Goal: Transaction & Acquisition: Register for event/course

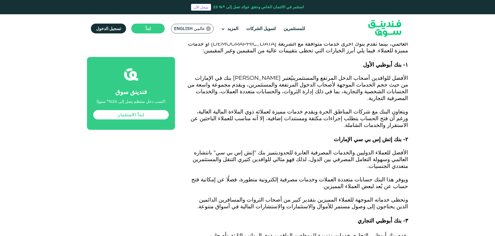
scroll to position [1657, 0]
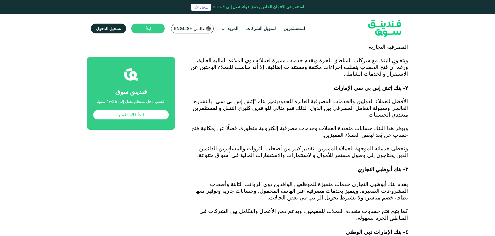
drag, startPoint x: 282, startPoint y: 123, endPoint x: 277, endPoint y: 123, distance: 4.7
drag, startPoint x: 277, startPoint y: 123, endPoint x: 192, endPoint y: 111, distance: 85.8
click at [141, 114] on link "ابدأ الاستثمار" at bounding box center [131, 114] width 76 height 9
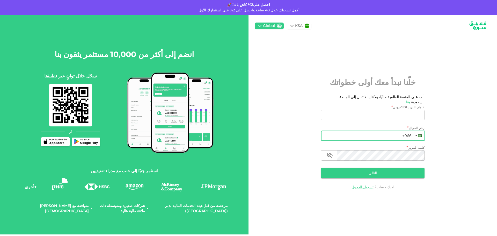
click at [414, 134] on div at bounding box center [419, 135] width 10 height 9
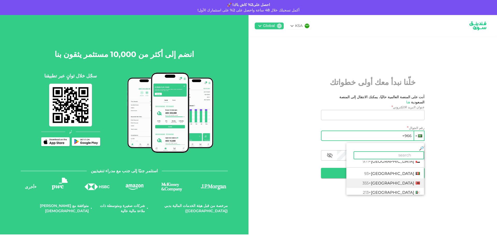
scroll to position [26, 0]
click at [363, 178] on span "+213" at bounding box center [367, 180] width 8 height 5
type input "+213"
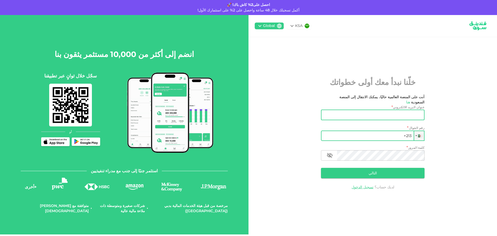
click at [327, 112] on input "عنوان البريد الالكتروني" at bounding box center [376, 115] width 98 height 10
type input "[EMAIL_ADDRESS][DOMAIN_NAME]"
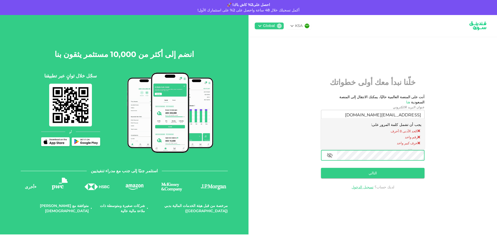
click at [282, 178] on div "انضم إلى أكثر من 10,000 مستثمر يثقون بنا سجّل خلال ثوانٍ عبر تطبيقنا أو استثمر …" at bounding box center [248, 124] width 497 height 219
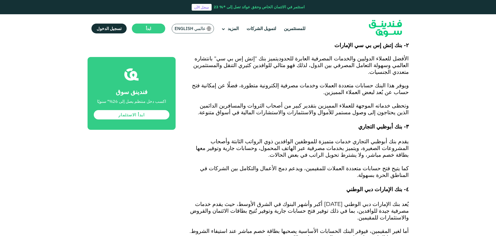
click at [392, 28] on img at bounding box center [385, 29] width 51 height 26
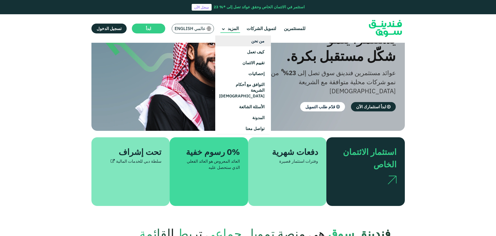
click at [242, 38] on link "من نحن" at bounding box center [243, 40] width 56 height 11
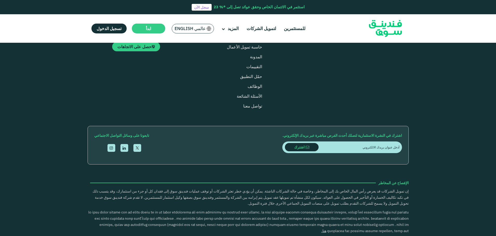
scroll to position [751, 0]
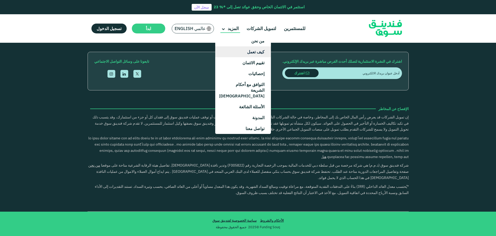
click at [249, 52] on link "كيف تعمل" at bounding box center [243, 51] width 56 height 11
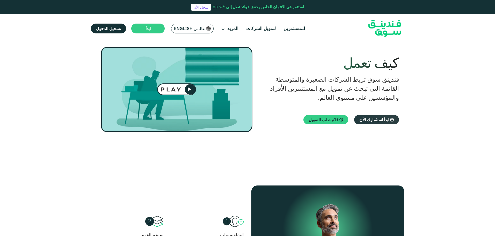
click at [383, 119] on span "ابدأ استثمارك الآن" at bounding box center [374, 119] width 30 height 5
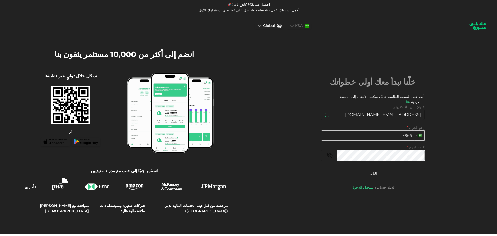
click at [415, 131] on div at bounding box center [420, 136] width 10 height 10
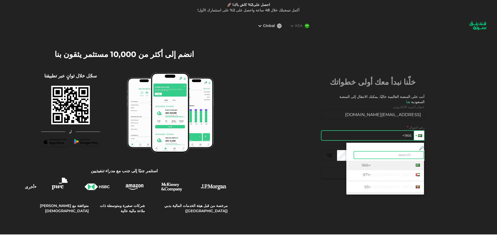
scroll to position [26, 0]
click at [371, 177] on span "Algeria" at bounding box center [392, 179] width 43 height 5
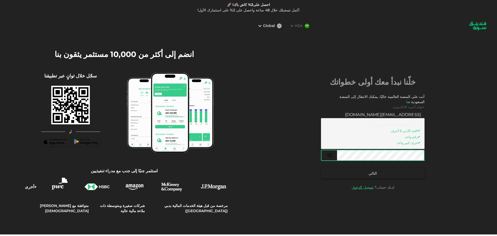
click at [321, 168] on button "التالي" at bounding box center [373, 173] width 104 height 10
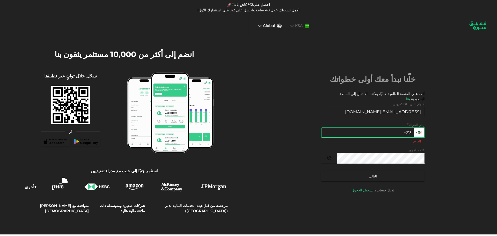
click at [414, 131] on div at bounding box center [419, 132] width 10 height 9
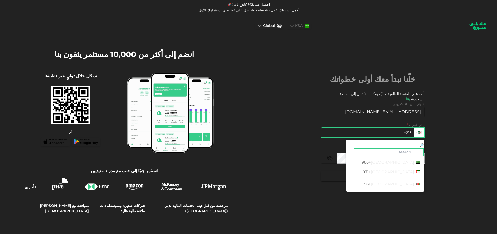
scroll to position [11, 0]
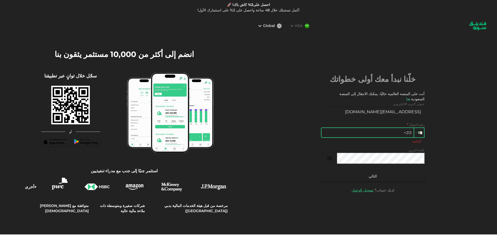
click at [321, 130] on input "+213" at bounding box center [373, 132] width 104 height 10
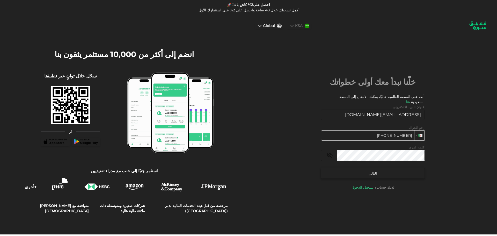
type input "+213 664 808 878"
click at [321, 172] on button "التالي" at bounding box center [373, 173] width 104 height 10
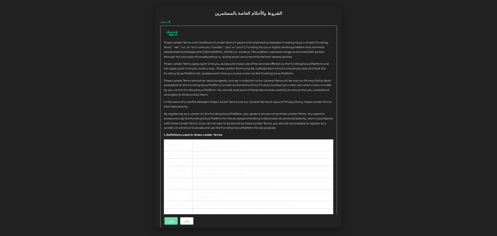
click at [171, 220] on button "قبول" at bounding box center [170, 221] width 13 height 8
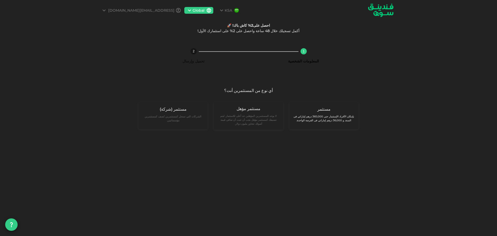
click at [336, 115] on small "بإمكان الأفراد الإستثمار حتى 365,000 درهم إماراتي فى السنة, و 36,000 درهم إمارا…" at bounding box center [324, 118] width 61 height 8
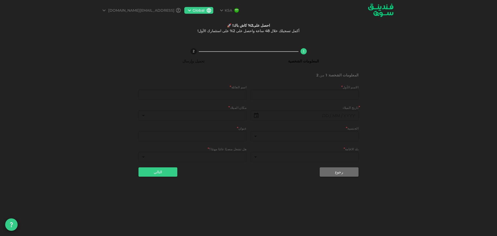
click at [344, 101] on div "firstName firstName" at bounding box center [305, 95] width 108 height 11
click at [344, 97] on input "firstName" at bounding box center [305, 95] width 108 height 10
type input "Aissa walid"
type input "BENAROUS"
type input "Algérie"
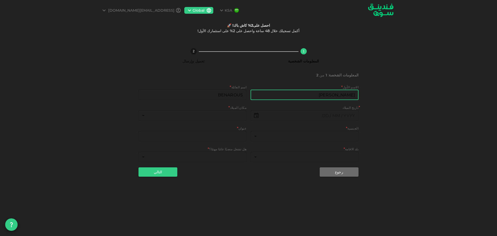
type input "bp 1225 mamourah laghouat"
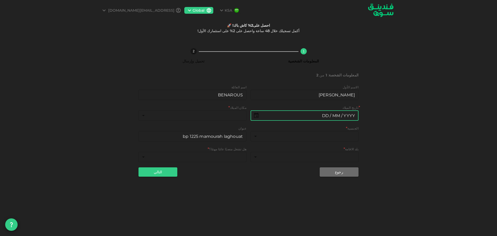
click at [319, 117] on input "⁦⁨DD⁩ / ⁨MM⁩ / ⁨YYYY⁩⁩" at bounding box center [310, 115] width 97 height 10
type input "⁦⁨24⁩ / ⁨07⁩ / ⁨1993⁩⁩"
click at [230, 112] on body "KSA Global walidaissa27@gmail.com احصل على2% كاش باك! 🚀 أكمل تسجيلك خلال 48 ساع…" at bounding box center [248, 118] width 497 height 236
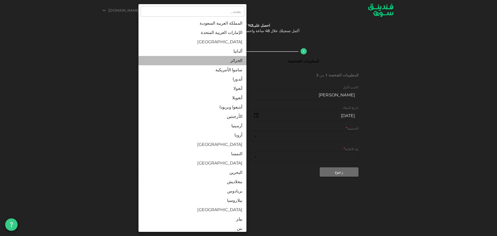
click at [238, 62] on li "الجزائر" at bounding box center [193, 60] width 108 height 9
type input "5"
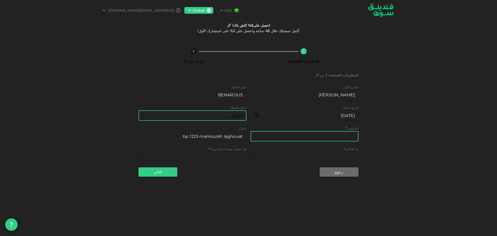
click at [302, 137] on body "KSA Global walidaissa27@gmail.com احصل على2% كاش باك! 🚀 أكمل تسجيلك خلال 48 ساع…" at bounding box center [248, 118] width 497 height 236
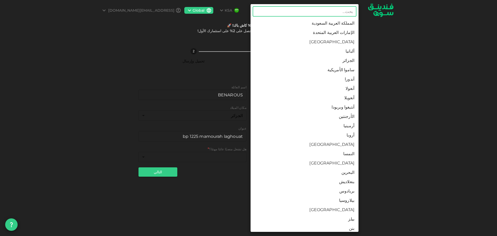
click at [347, 58] on li "الجزائر" at bounding box center [305, 60] width 108 height 9
type input "5"
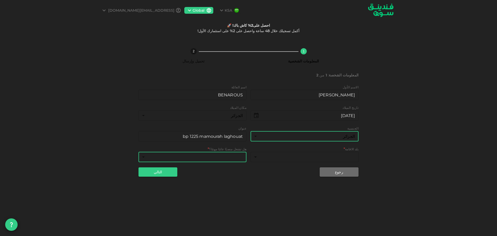
click at [213, 161] on body "KSA Global walidaissa27@gmail.com احصل على2% كاش باك! 🚀 أكمل تسجيلك خلال 48 ساع…" at bounding box center [248, 118] width 497 height 236
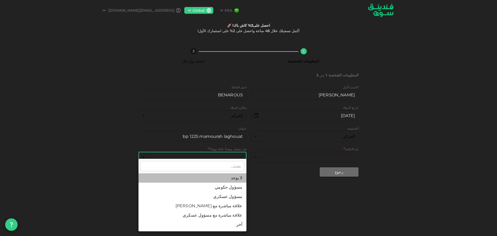
click at [237, 177] on li "لا يوجد" at bounding box center [193, 177] width 108 height 9
type input "1"
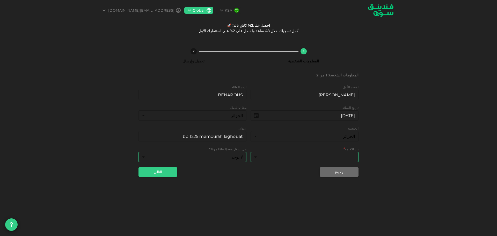
click at [317, 157] on body "KSA Global walidaissa27@gmail.com احصل على2% كاش باك! 🚀 أكمل تسجيلك خلال 48 ساع…" at bounding box center [248, 118] width 497 height 236
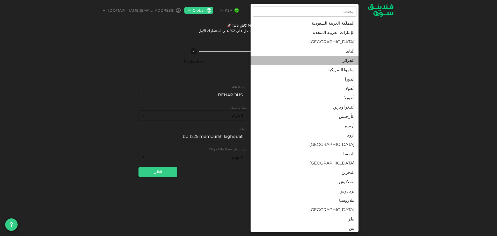
click at [349, 60] on li "الجزائر" at bounding box center [305, 60] width 108 height 9
type input "5"
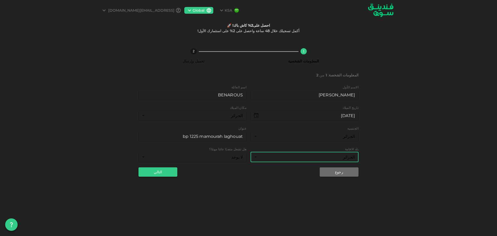
click at [156, 174] on button "التالي" at bounding box center [158, 171] width 39 height 9
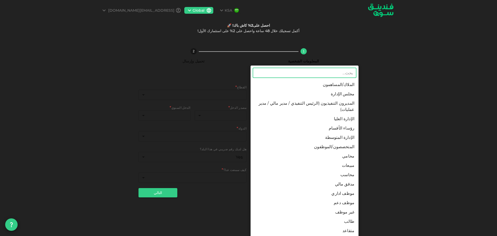
click at [310, 93] on body "KSA Global walidaissa27@gmail.com احصل على2% كاش باك! 🚀 أكمل تسجيلك خلال 48 ساع…" at bounding box center [248, 118] width 497 height 236
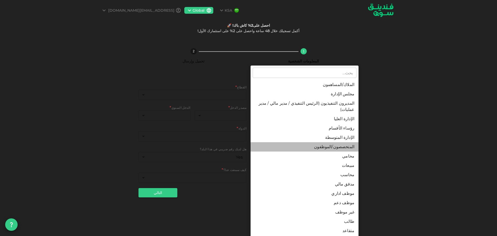
click at [343, 142] on li "المتخصصون/الموظفون" at bounding box center [305, 146] width 108 height 9
type input "7"
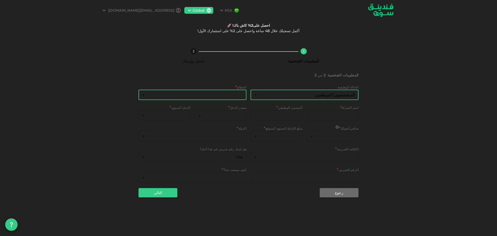
click at [232, 95] on body "KSA Global walidaissa27@gmail.com احصل على2% كاش باك! 🚀 أكمل تسجيلك خلال 48 ساع…" at bounding box center [248, 118] width 497 height 236
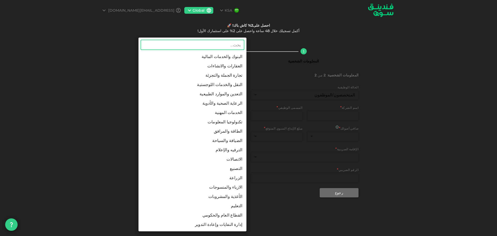
type input "i"
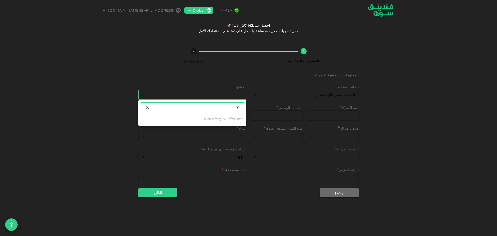
drag, startPoint x: 229, startPoint y: 112, endPoint x: 253, endPoint y: 112, distance: 24.1
click at [253, 112] on div "oi ​ Nothing to display" at bounding box center [248, 118] width 497 height 236
type input "غ"
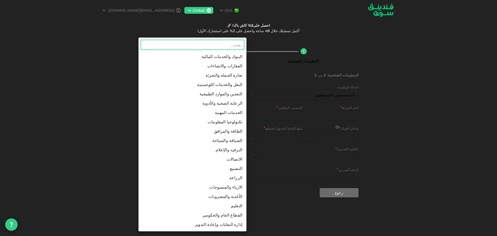
type input "ب"
click at [234, 129] on li "الطاقة والمرافق" at bounding box center [193, 131] width 108 height 9
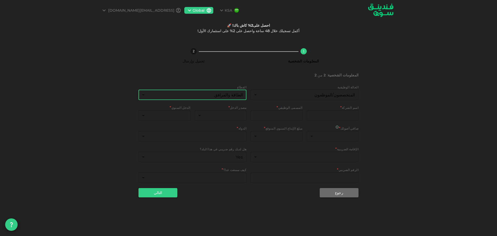
click at [228, 89] on div "القطاع" at bounding box center [193, 87] width 108 height 5
click at [228, 94] on body "KSA Global walidaissa27@gmail.com احصل على2% كاش باك! 🚀 أكمل تسجيلك خلال 48 ساع…" at bounding box center [248, 118] width 497 height 236
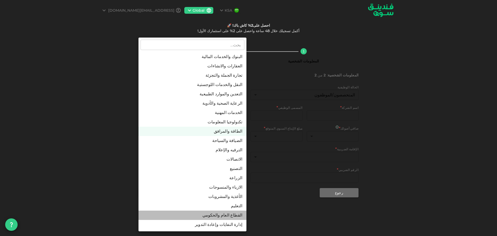
click at [237, 215] on li "القطاع العام والحكومي" at bounding box center [193, 215] width 108 height 9
type input "18"
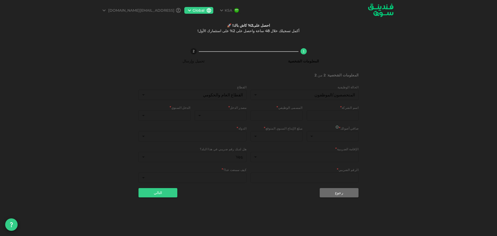
click at [328, 107] on div "اسم الشركة *" at bounding box center [333, 107] width 52 height 5
click at [328, 112] on input "companyName" at bounding box center [333, 115] width 52 height 10
click at [404, 111] on div "1 المعلومات الشخصية 2 تحميل وإرسال المعلومات الشخصية : 2 من 2 الحالة الوظيفية ا…" at bounding box center [248, 121] width 497 height 170
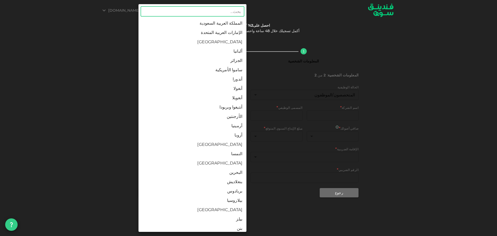
click at [211, 141] on body "KSA Global walidaissa27@gmail.com احصل على2% كاش باك! 🚀 أكمل تسجيلك خلال 48 ساع…" at bounding box center [248, 118] width 497 height 236
click at [236, 61] on li "الجزائر" at bounding box center [193, 60] width 108 height 9
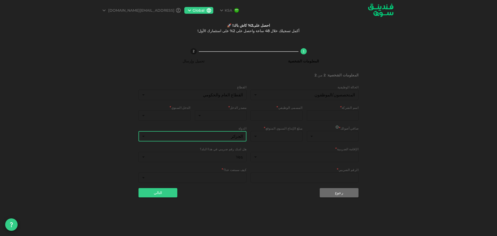
type input "5"
click at [320, 116] on input "companyName" at bounding box center [333, 115] width 52 height 10
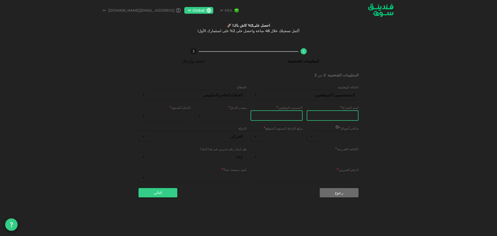
click at [299, 117] on input "jobTitle" at bounding box center [277, 115] width 52 height 10
type input "mechanical engineer"
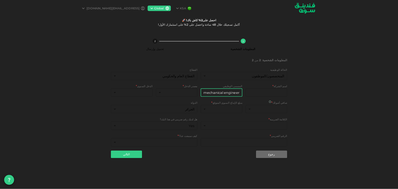
scroll to position [0, 0]
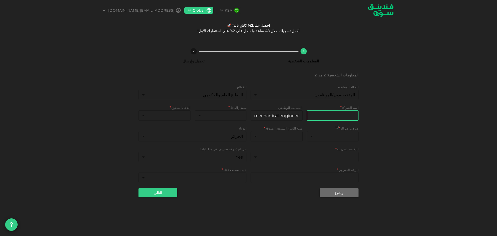
click at [344, 110] on input "companyName" at bounding box center [333, 115] width 52 height 10
type input "sonatrach"
click at [239, 112] on body "KSA Global walidaissa27@gmail.com احصل على2% كاش باك! 🚀 أكمل تسجيلك خلال 48 ساع…" at bounding box center [248, 118] width 497 height 236
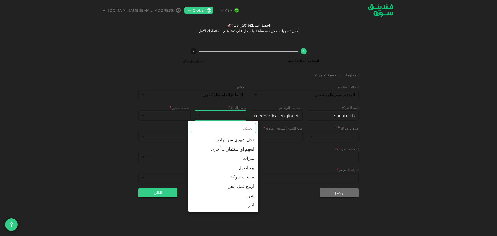
click at [239, 139] on li "دخل شهري من الراتب" at bounding box center [224, 139] width 70 height 9
type input "1"
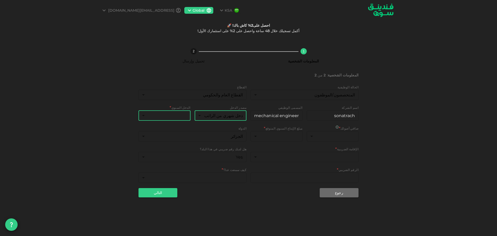
click at [181, 116] on body "KSA Global walidaissa27@gmail.com احصل على2% كاش باك! 🚀 أكمل تسجيلك خلال 48 ساع…" at bounding box center [248, 118] width 497 height 236
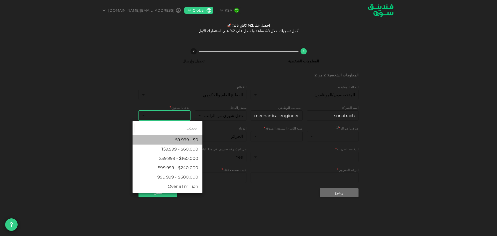
click at [181, 139] on li "$0 - 59,999" at bounding box center [168, 139] width 70 height 9
type input "1"
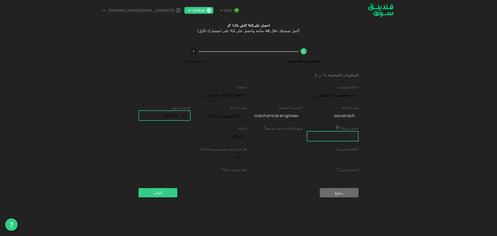
click at [345, 132] on body "KSA Global walidaissa27@gmail.com احصل على2% كاش باك! 🚀 أكمل تسجيلك خلال 48 ساع…" at bounding box center [248, 118] width 497 height 236
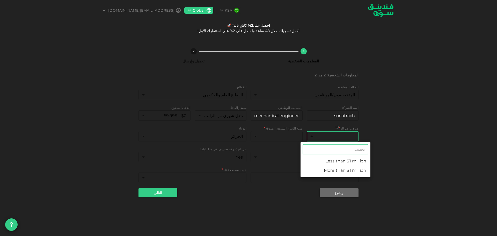
click at [341, 161] on li "Less than $1 million" at bounding box center [336, 160] width 70 height 9
type input "1"
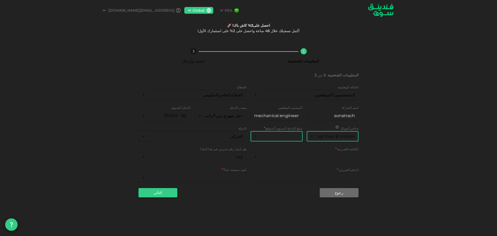
click at [296, 137] on body "KSA Global walidaissa27@gmail.com احصل على2% كاش باك! 🚀 أكمل تسجيلك خلال 48 ساع…" at bounding box center [248, 118] width 497 height 236
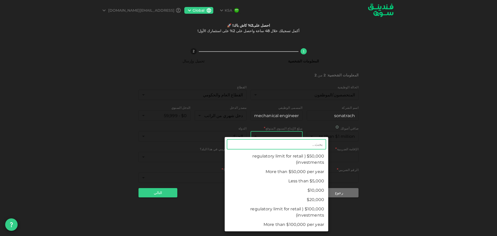
click at [297, 182] on li "Less than $5,000" at bounding box center [277, 180] width 104 height 9
type input "1"
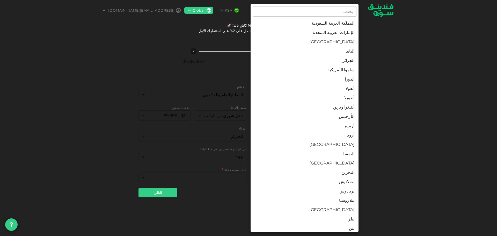
click at [292, 161] on body "KSA Global walidaissa27@gmail.com احصل على2% كاش باك! 🚀 أكمل تسجيلك خلال 48 ساع…" at bounding box center [248, 118] width 497 height 236
click at [350, 60] on li "الجزائر" at bounding box center [305, 60] width 108 height 9
type input "5"
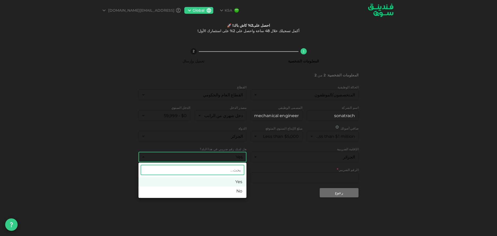
click at [210, 160] on body "KSA Global walidaissa27@gmail.com احصل على2% كاش باك! 🚀 أكمل تسجيلك خلال 48 ساع…" at bounding box center [248, 118] width 497 height 236
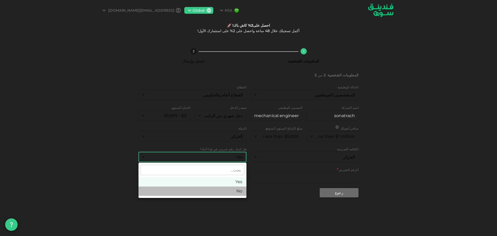
click at [229, 191] on li "No" at bounding box center [193, 190] width 108 height 9
type input "false"
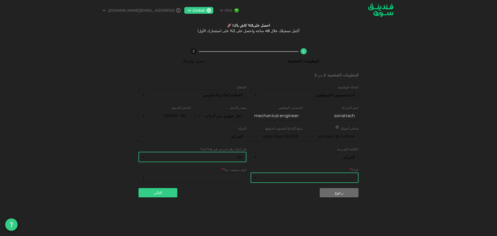
click at [263, 179] on body "KSA Global walidaissa27@gmail.com احصل على2% كاش باك! 🚀 أكمل تسجيلك خلال 48 ساع…" at bounding box center [248, 118] width 497 height 236
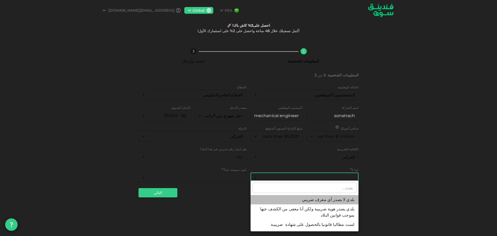
click at [302, 200] on li "بلدي لا يصدر أي معرف ضريبي" at bounding box center [305, 199] width 108 height 9
type input "1"
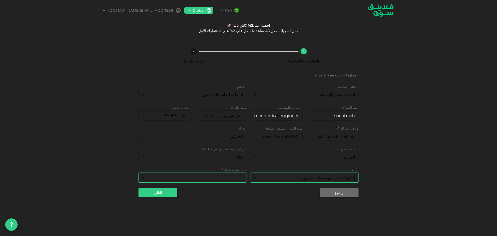
click at [226, 180] on body "KSA Global walidaissa27@gmail.com احصل على2% كاش باك! 🚀 أكمل تسجيلك خلال 48 ساع…" at bounding box center [248, 118] width 497 height 236
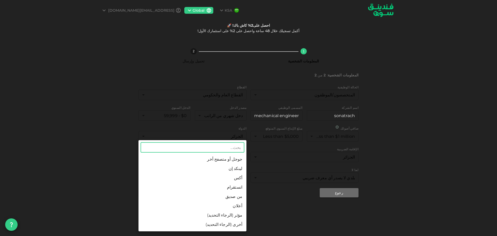
click at [227, 159] on li "جوجل أو متصفح أخر" at bounding box center [193, 159] width 108 height 9
type input "1"
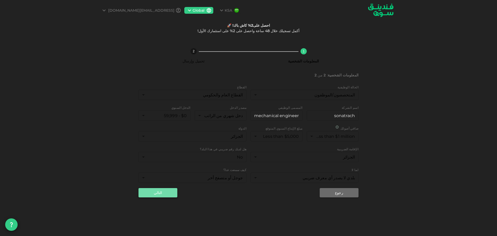
click at [158, 194] on button "التالي" at bounding box center [158, 192] width 39 height 9
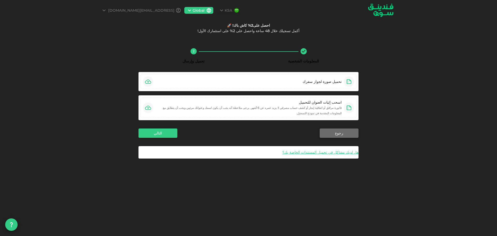
click at [349, 128] on button "رجوع" at bounding box center [339, 132] width 39 height 9
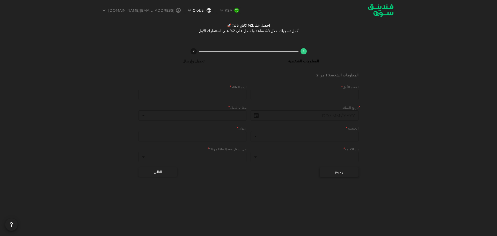
type input "Aissa walid"
type input "BENAROUS"
type input "5"
type input "bp 1225 mamourah laghouat"
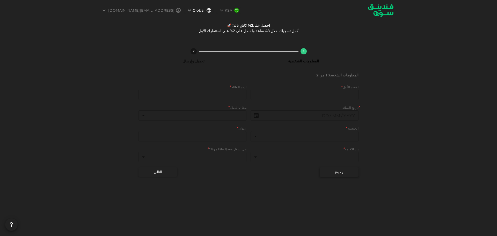
type input "5"
type input "1"
type input "⁦⁨24⁩ / ⁨07⁩ / ⁨1993⁩⁩"
click at [340, 176] on button "رجوع" at bounding box center [339, 171] width 39 height 9
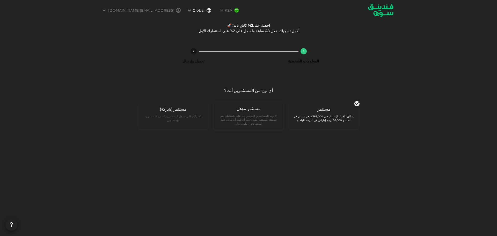
click at [331, 114] on small "بإمكان الأفراد الإستثمار حتى 365,000 درهم إماراتي فى السنة, و 36,000 درهم إمارا…" at bounding box center [324, 118] width 61 height 8
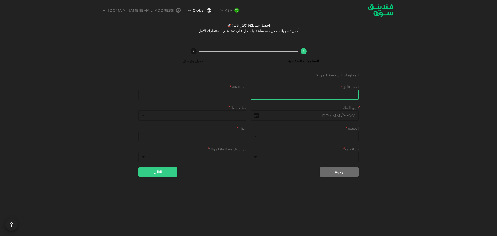
type input "Aissa walid"
type input "BENAROUS"
type input "5"
type input "bp 1225 mamourah laghouat"
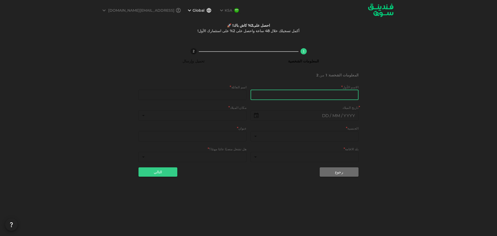
type input "5"
type input "1"
type input "⁦⁨24⁩ / ⁨07⁩ / ⁨1993⁩⁩"
click at [334, 95] on input "Aissa walid" at bounding box center [305, 95] width 108 height 10
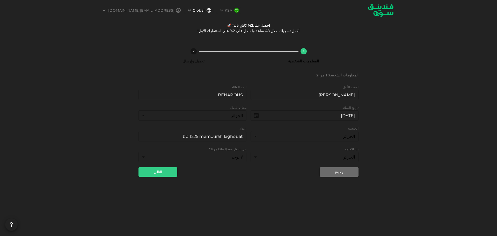
click at [402, 131] on div "1 المعلومات الشخصية 2 تحميل وإرسال المعلومات الشخصة : 1 من 2 الاسم الأول firstN…" at bounding box center [248, 110] width 497 height 149
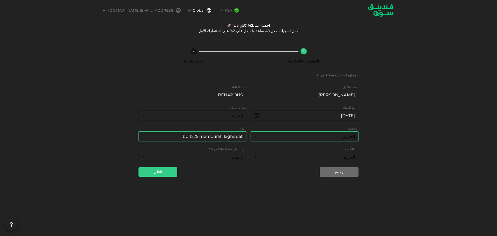
drag, startPoint x: 171, startPoint y: 135, endPoint x: 306, endPoint y: 137, distance: 134.9
click at [306, 137] on div "الاسم الأول firstName Aissa walid firstName اسم العائلة lastName BENAROUS lastN…" at bounding box center [249, 124] width 220 height 79
click at [204, 137] on input "bp 1225 mamourah laghouat" at bounding box center [193, 136] width 108 height 10
click at [204, 137] on input "bp 1225 03000 laghouat" at bounding box center [193, 136] width 108 height 10
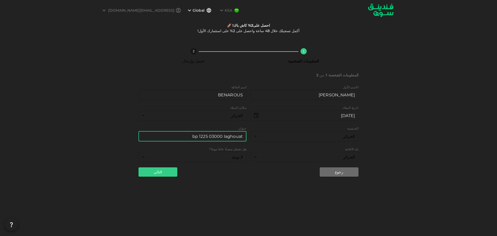
click at [204, 137] on input "bp 1225 03000 laghouat" at bounding box center [193, 136] width 108 height 10
click at [206, 139] on input "bp 1225 03000 laghouat" at bounding box center [193, 136] width 108 height 10
drag, startPoint x: 208, startPoint y: 138, endPoint x: 191, endPoint y: 137, distance: 16.9
click at [191, 137] on input "bp 1225 03000 laghouat" at bounding box center [193, 136] width 108 height 10
type input "wiam01 03000 laghouat"
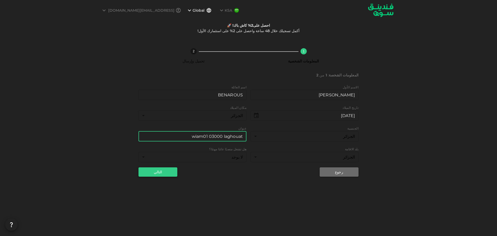
click at [157, 175] on button "التالي" at bounding box center [158, 171] width 39 height 9
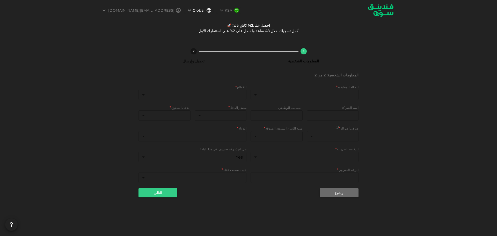
type input "7"
type input "18"
type input "sonatrach"
type input "mechanical engineer"
type input "1"
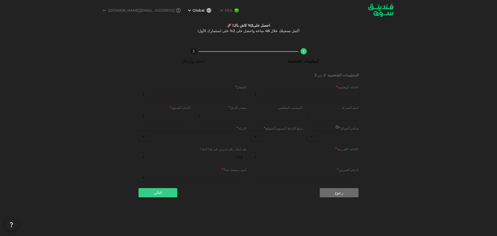
type input "1"
type input "5"
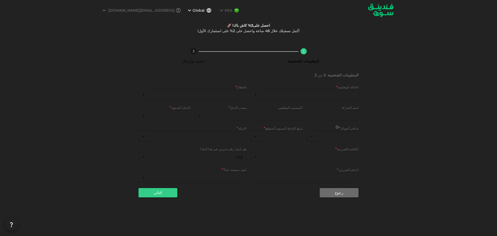
type input "false"
type input "1"
click at [157, 193] on button "التالي" at bounding box center [158, 192] width 39 height 9
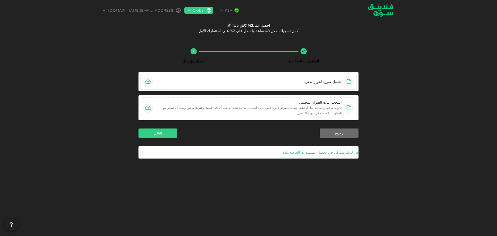
click at [324, 79] on div "تحميل صورة لجواز سفرك" at bounding box center [322, 81] width 39 height 5
click at [334, 80] on div "تحميل صورة لجواز سفرك" at bounding box center [322, 81] width 39 height 5
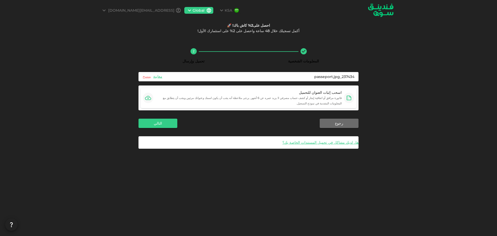
click at [291, 94] on div "اسحب إثبات العنوان للتحميل" at bounding box center [248, 92] width 186 height 5
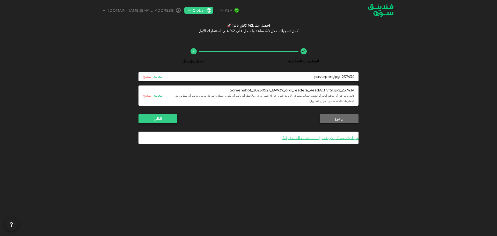
click at [158, 114] on button "التالي" at bounding box center [158, 118] width 39 height 9
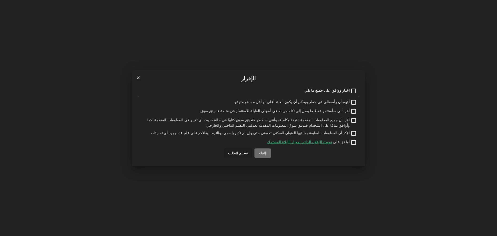
click at [352, 92] on input "اختار ووافق على جميع ما يلي" at bounding box center [354, 91] width 8 height 7
checkbox input "true"
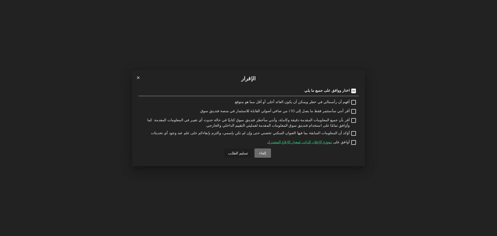
checkbox input "true"
click at [351, 88] on input "اختار ووافق على جميع ما يلي" at bounding box center [354, 91] width 8 height 7
checkbox input "false"
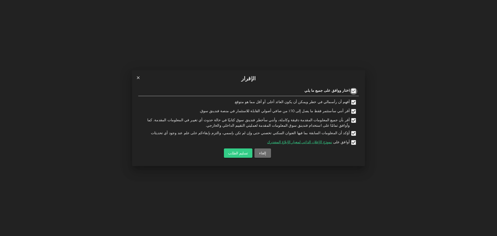
checkbox input "false"
click at [351, 88] on input "اختار ووافق على جميع ما يلي" at bounding box center [354, 91] width 8 height 7
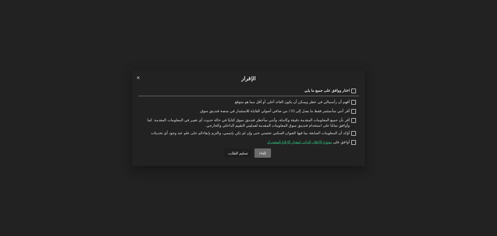
checkbox input "true"
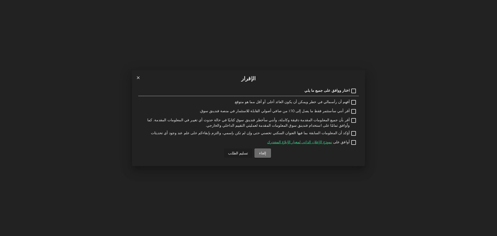
checkbox input "true"
click at [236, 154] on button "تسليم الطلب" at bounding box center [238, 152] width 28 height 9
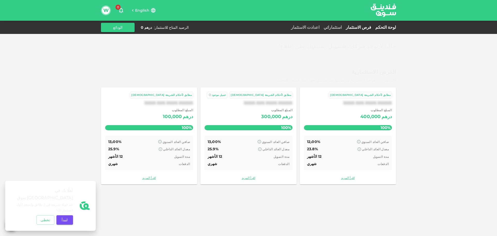
click at [388, 26] on link "لوحة التحكم" at bounding box center [384, 27] width 23 height 5
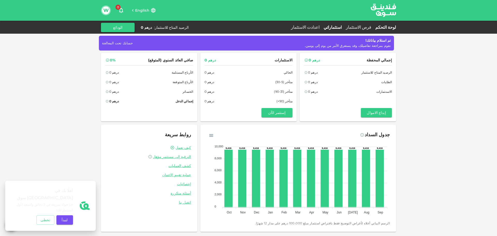
click at [344, 27] on link "استثماراتي" at bounding box center [333, 27] width 22 height 5
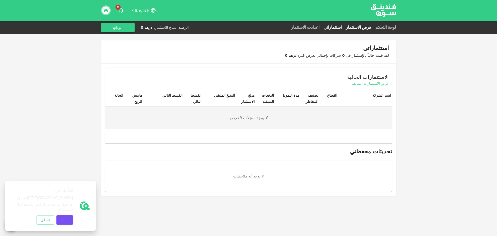
click at [369, 27] on link "فرص الاستثمار" at bounding box center [359, 27] width 30 height 5
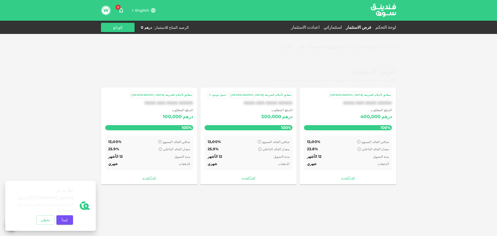
click at [182, 114] on div "100,000" at bounding box center [172, 117] width 19 height 8
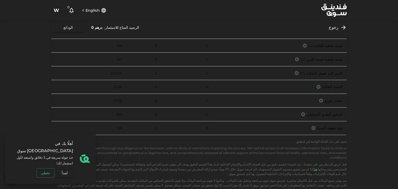
scroll to position [269, 0]
click at [42, 172] on button "تخطى" at bounding box center [46, 172] width 18 height 9
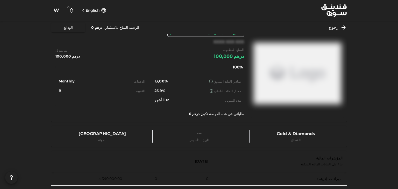
scroll to position [0, 0]
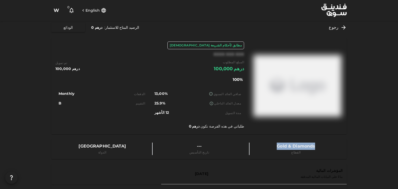
drag, startPoint x: 316, startPoint y: 146, endPoint x: 279, endPoint y: 144, distance: 37.1
click at [279, 144] on div "Gold & Diamonds القطاع" at bounding box center [295, 148] width 93 height 12
click at [231, 54] on div "XXXX XXX XXX" at bounding box center [228, 54] width 31 height 6
click at [282, 74] on img at bounding box center [297, 85] width 88 height 86
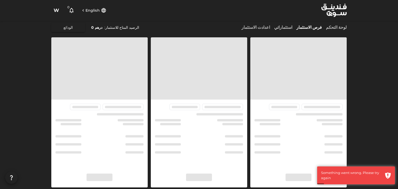
click at [324, 27] on link "فرص الاستثمار" at bounding box center [309, 27] width 30 height 5
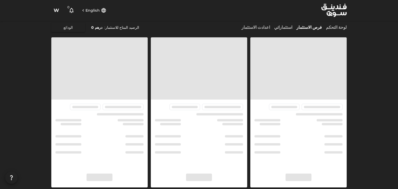
click at [324, 27] on link "فرص الاستثمار" at bounding box center [309, 27] width 30 height 5
drag, startPoint x: 268, startPoint y: 70, endPoint x: 310, endPoint y: 78, distance: 43.3
click at [270, 70] on span at bounding box center [298, 68] width 96 height 62
click at [311, 78] on span at bounding box center [298, 68] width 96 height 62
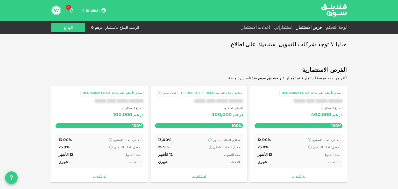
scroll to position [3, 0]
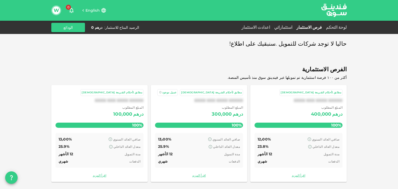
click at [308, 100] on div "XXXX XXX XXXX XXXXX" at bounding box center [298, 100] width 88 height 5
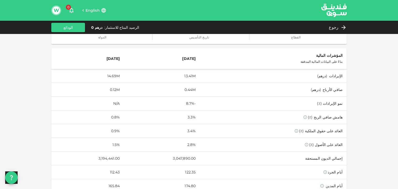
scroll to position [104, 0]
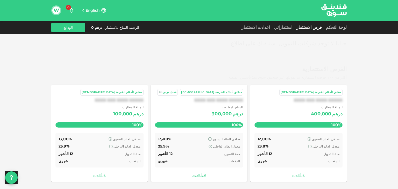
scroll to position [3, 0]
click at [229, 107] on span "المبلغ المطلوب" at bounding box center [227, 107] width 31 height 5
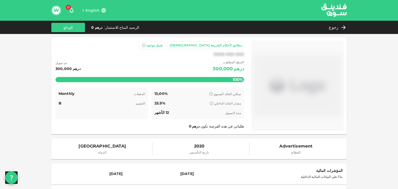
scroll to position [104, 0]
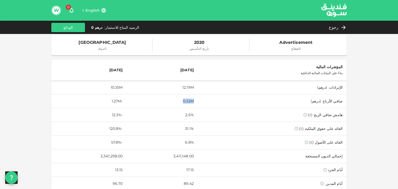
drag, startPoint x: 214, startPoint y: 101, endPoint x: 200, endPoint y: 101, distance: 13.7
click at [198, 101] on td "0.32M" at bounding box center [162, 101] width 71 height 14
drag, startPoint x: 131, startPoint y: 101, endPoint x: 114, endPoint y: 102, distance: 16.3
click at [114, 102] on td "-1.27M" at bounding box center [89, 101] width 76 height 14
drag, startPoint x: 204, startPoint y: 155, endPoint x: 218, endPoint y: 155, distance: 14.5
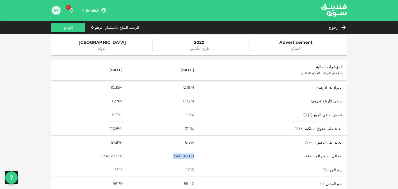
click at [218, 155] on tr "إجمالي الديون المستحقة 3,411,148.00 3,347,298.00" at bounding box center [198, 156] width 295 height 14
drag, startPoint x: 199, startPoint y: 115, endPoint x: 213, endPoint y: 115, distance: 14.0
click at [198, 115] on td "2.6%" at bounding box center [162, 115] width 71 height 14
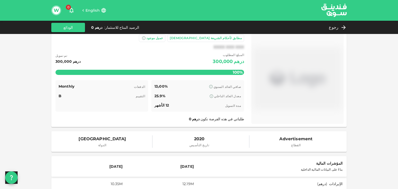
scroll to position [0, 0]
